Goal: Check status: Check status

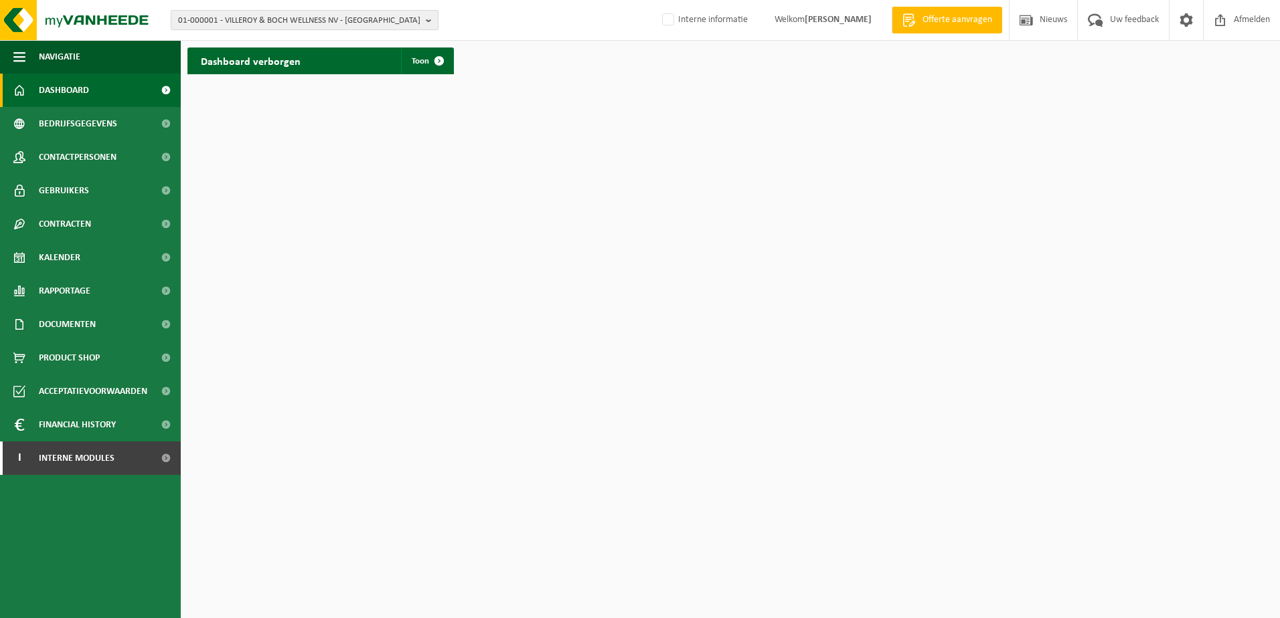
click at [235, 20] on span "01-000001 - VILLEROY & BOCH WELLNESS NV - ROESELARE" at bounding box center [299, 21] width 242 height 20
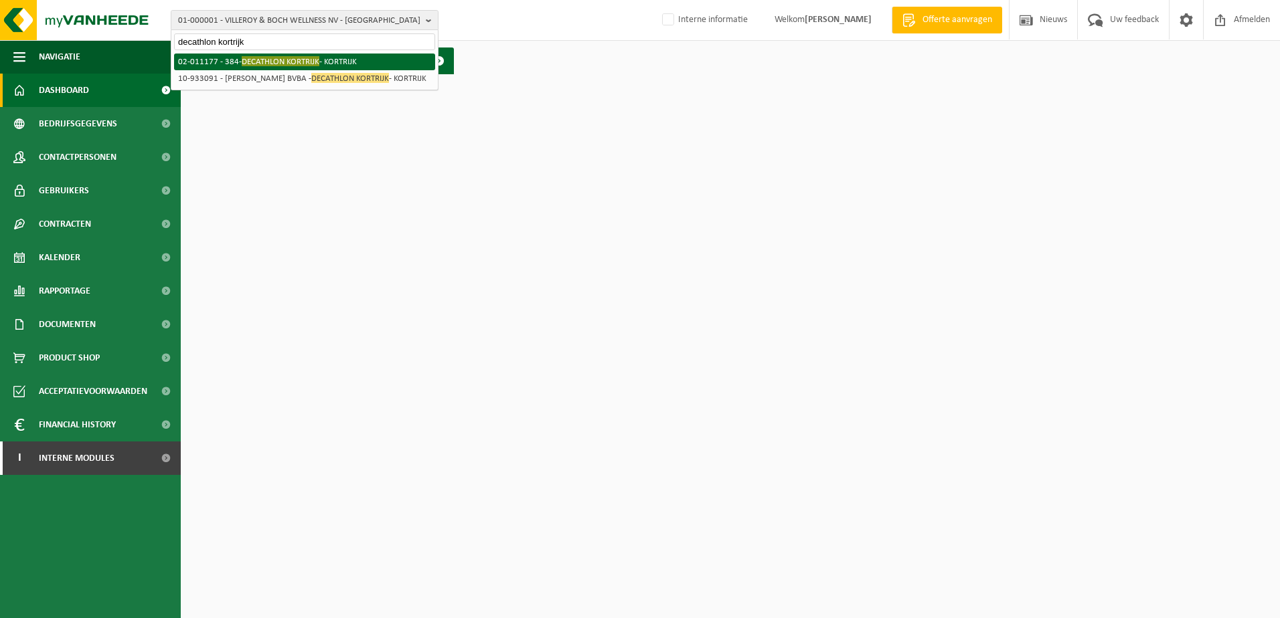
type input "decathlon kortrijk"
click at [272, 62] on span "DECATHLON KORTRIJK" at bounding box center [281, 61] width 78 height 10
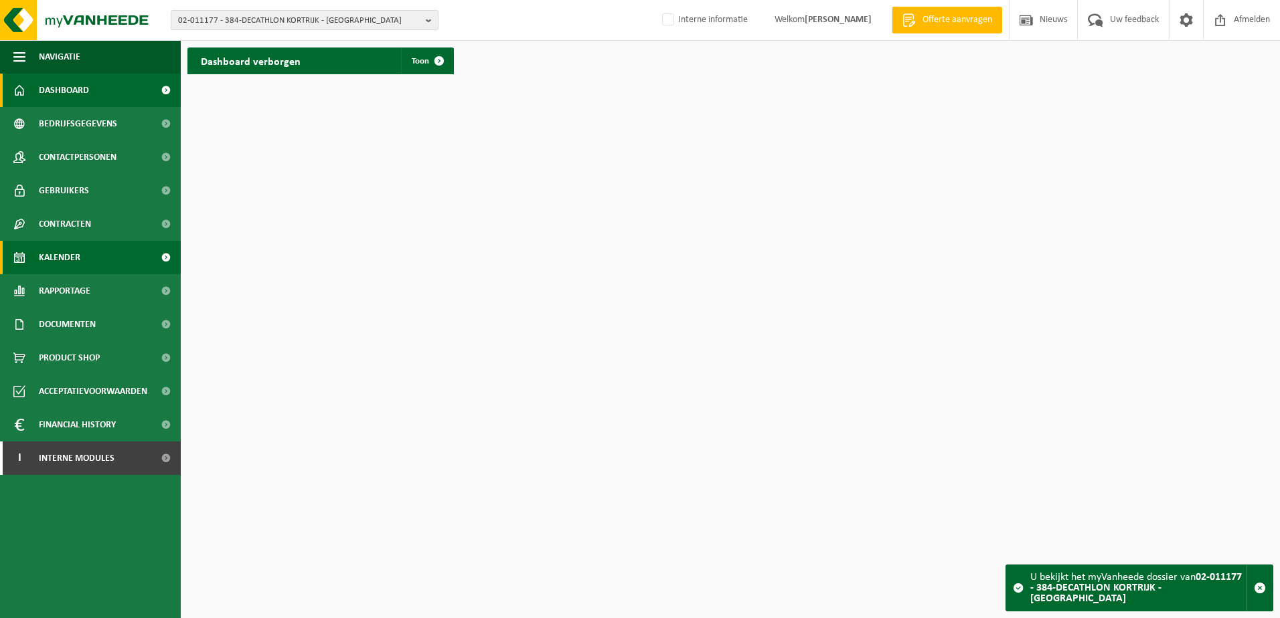
click at [63, 252] on span "Kalender" at bounding box center [59, 257] width 41 height 33
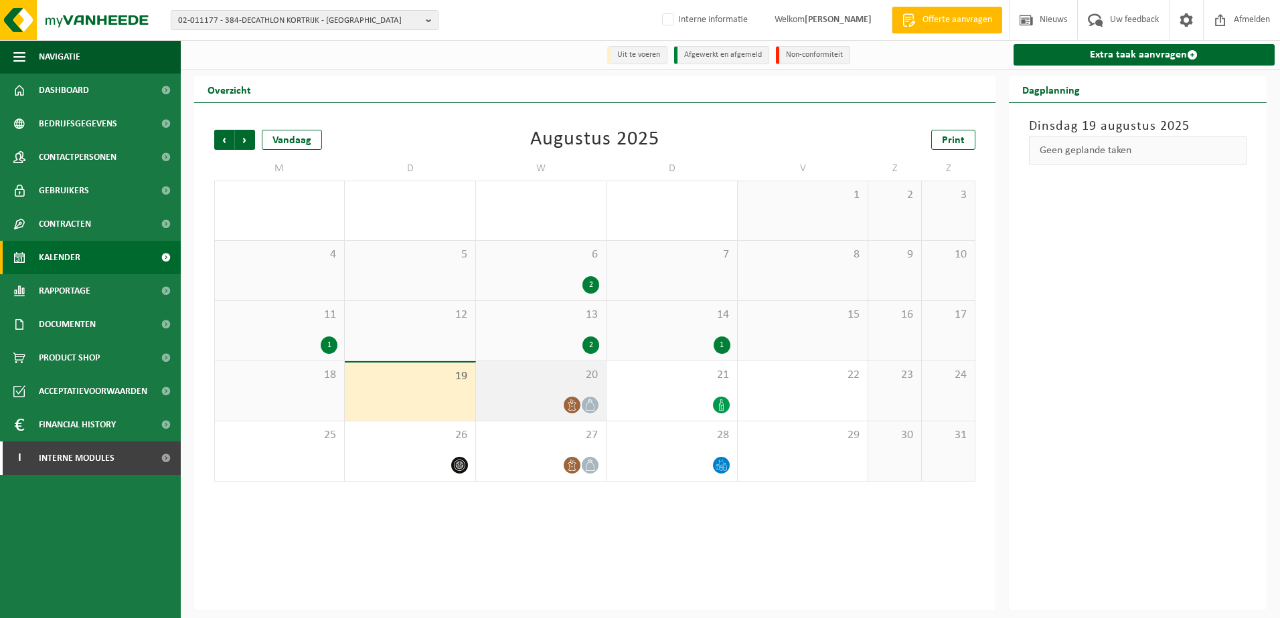
click at [552, 396] on div "20" at bounding box center [541, 391] width 130 height 60
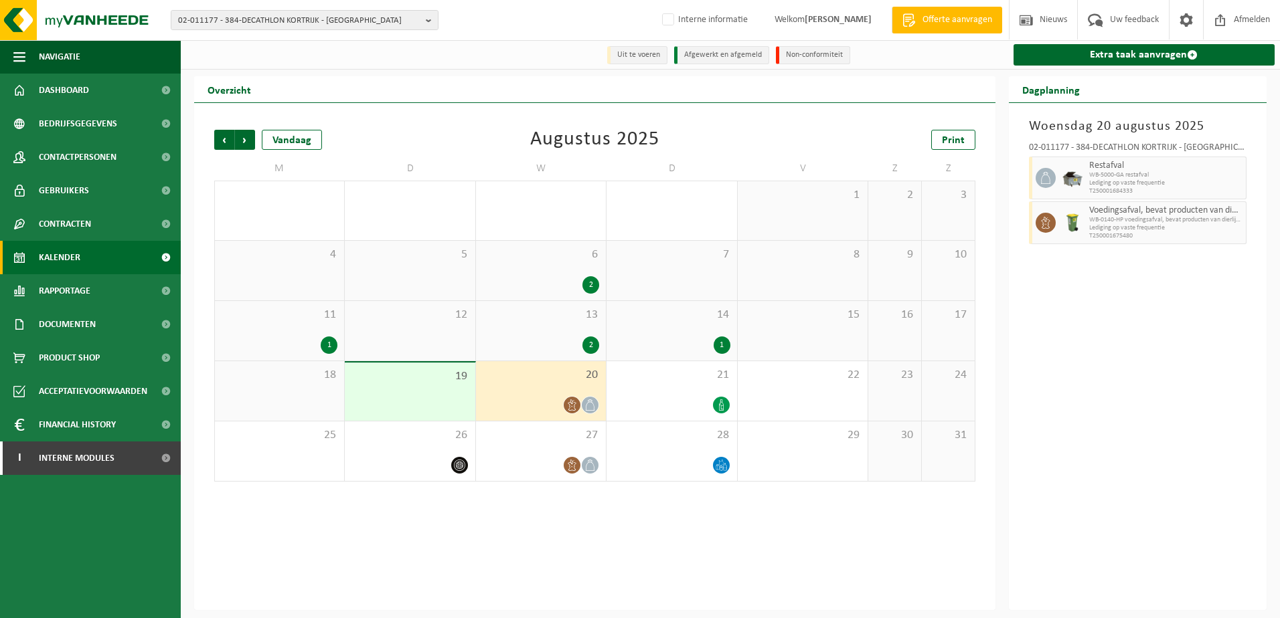
click at [434, 387] on div "19" at bounding box center [410, 392] width 130 height 58
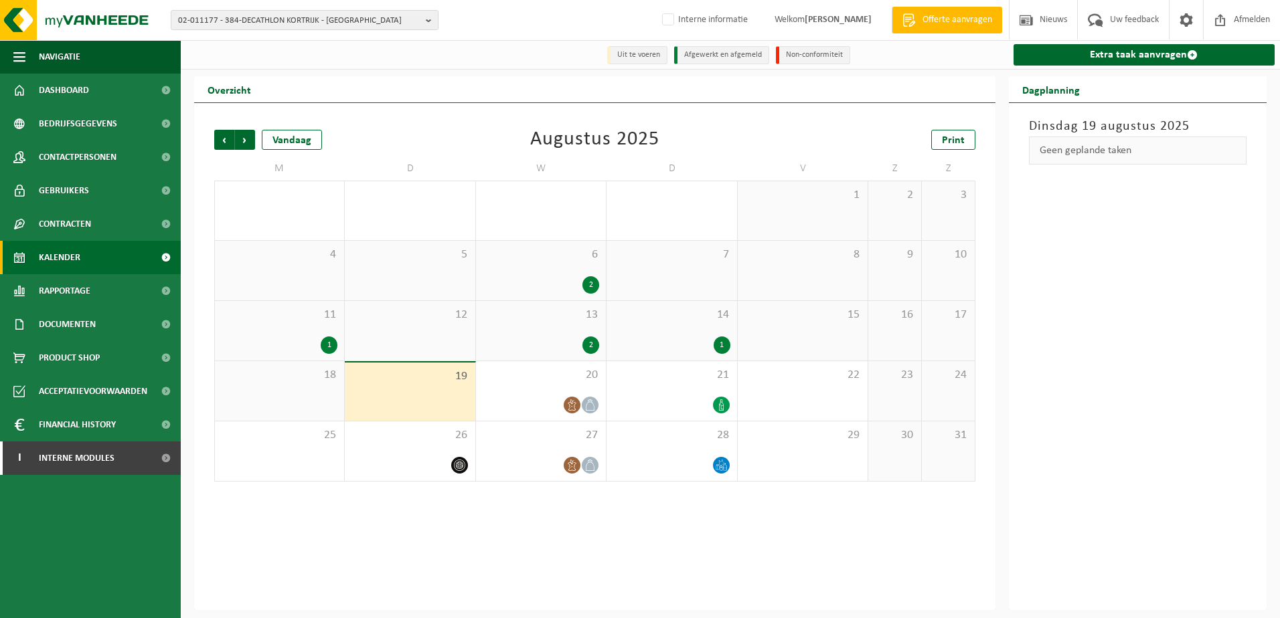
click at [289, 387] on div "18" at bounding box center [279, 391] width 129 height 60
